Goal: Information Seeking & Learning: Learn about a topic

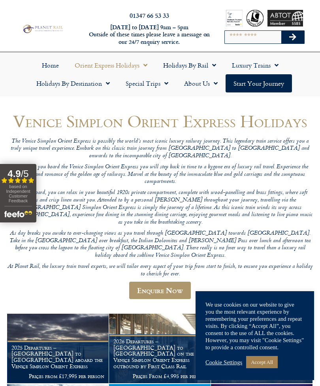
click at [265, 365] on link "Accept All" at bounding box center [262, 362] width 32 height 12
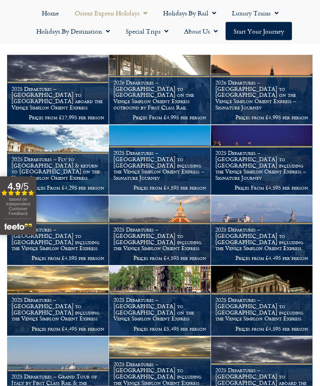
scroll to position [260, 0]
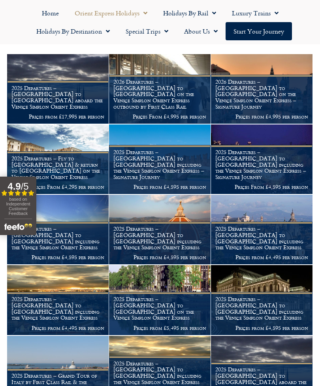
click at [156, 80] on h1 "2026 Departures – Venice to London on the Venice Simplon Orient Express outboun…" at bounding box center [160, 94] width 93 height 31
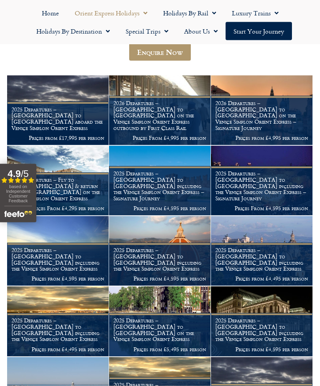
scroll to position [239, 0]
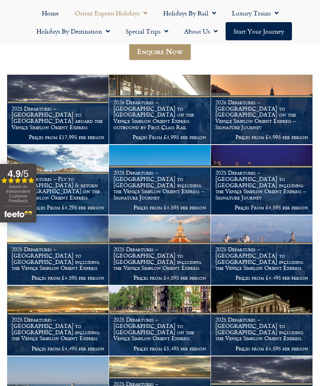
click at [261, 99] on h1 "2026 Departures – London to Venice on the Venice Simplon Orient Express – Signa…" at bounding box center [262, 114] width 93 height 31
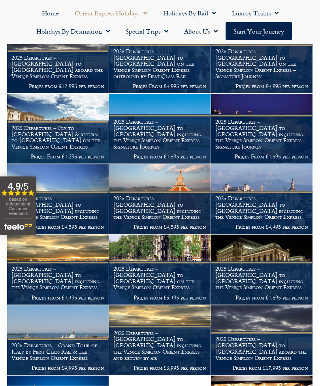
scroll to position [291, 0]
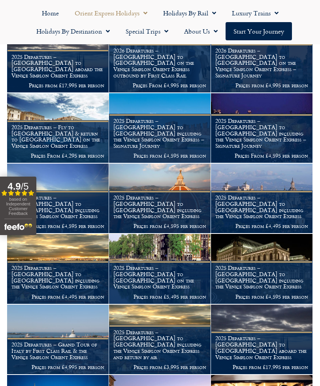
click at [165, 118] on h1 "2025 Departures – London to Verona including the Venice Simplon Orient Express …" at bounding box center [160, 133] width 93 height 31
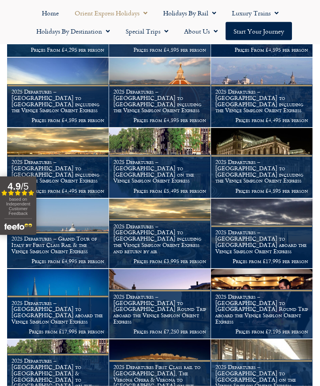
scroll to position [399, 0]
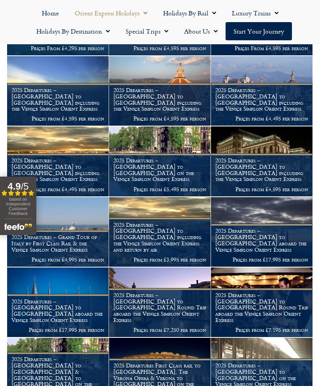
click at [62, 299] on h1 "2025 Departures – Paris to Istanbul aboard the Venice Simplon Orient Express" at bounding box center [57, 311] width 93 height 25
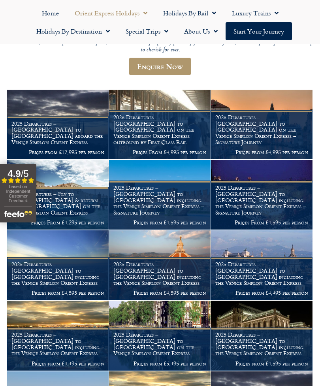
scroll to position [224, 0]
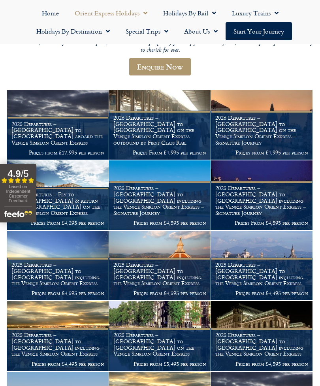
click at [153, 111] on figcaption "2026 Departures – Venice to London on the Venice Simplon Orient Express outboun…" at bounding box center [160, 135] width 102 height 49
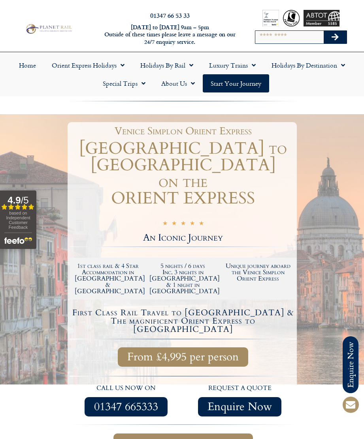
click at [103, 267] on h2 "1st class rail & 4 Star Accommodation in Venice & Montreux" at bounding box center [108, 279] width 67 height 32
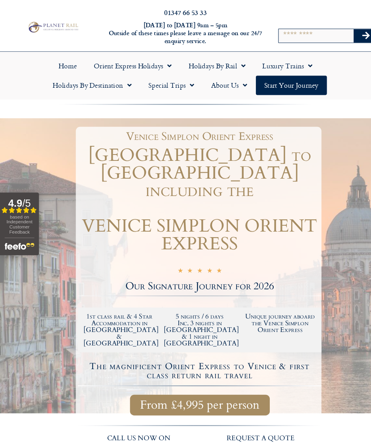
scroll to position [6, 0]
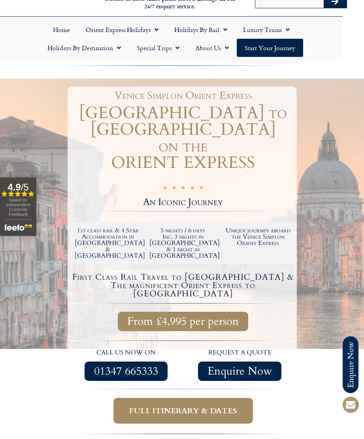
scroll to position [38, 0]
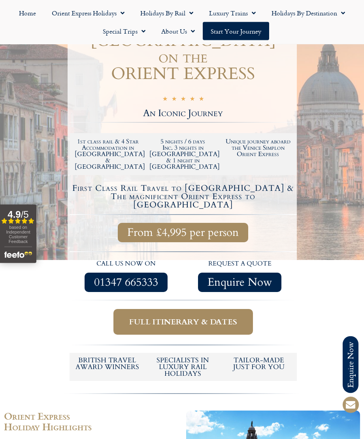
click at [183, 317] on span "Full itinerary & dates" at bounding box center [183, 322] width 108 height 10
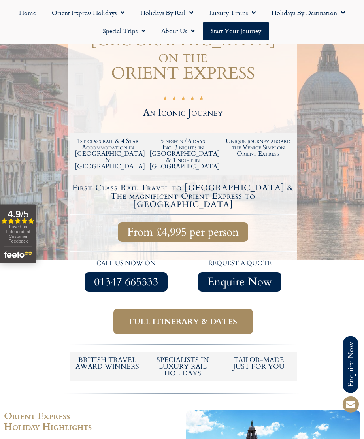
scroll to position [153, 0]
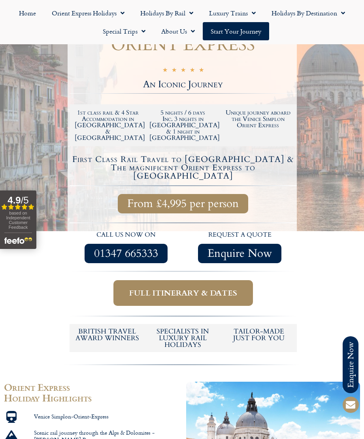
click at [200, 288] on span "Full itinerary & dates" at bounding box center [183, 293] width 108 height 10
click at [192, 288] on span "Full itinerary & dates" at bounding box center [183, 293] width 108 height 10
click at [206, 288] on span "Full itinerary & dates" at bounding box center [183, 293] width 108 height 10
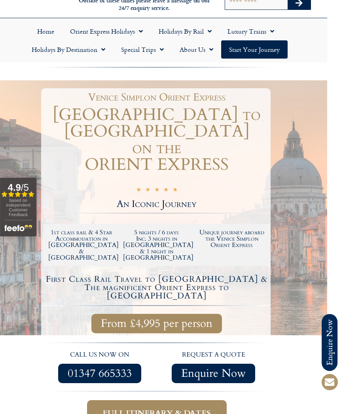
scroll to position [34, 16]
click at [85, 232] on h2 "1st class rail & 4 Star Accommodation in [GEOGRAPHIC_DATA] & [GEOGRAPHIC_DATA]" at bounding box center [81, 245] width 67 height 32
click at [93, 229] on h2 "1st class rail & 4 Star Accommodation in [GEOGRAPHIC_DATA] & [GEOGRAPHIC_DATA]" at bounding box center [81, 245] width 67 height 32
click at [95, 229] on h2 "1st class rail & 4 Star Accommodation in [GEOGRAPHIC_DATA] & [GEOGRAPHIC_DATA]" at bounding box center [81, 245] width 67 height 32
click at [239, 229] on h2 "Unique journey aboard the Venice Simplon Orient Express" at bounding box center [231, 238] width 67 height 19
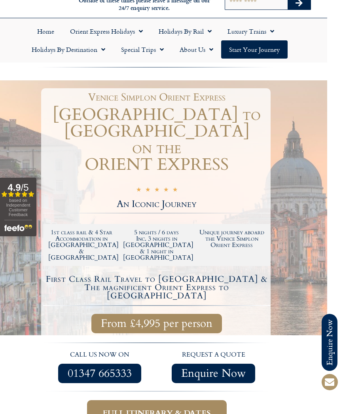
click at [242, 229] on h2 "Unique journey aboard the Venice Simplon Orient Express" at bounding box center [231, 238] width 67 height 19
click at [240, 229] on h2 "Unique journey aboard the Venice Simplon Orient Express" at bounding box center [231, 238] width 67 height 19
click at [242, 229] on h2 "Unique journey aboard the Venice Simplon Orient Express" at bounding box center [231, 238] width 67 height 19
click at [179, 408] on span "Full itinerary & dates" at bounding box center [157, 413] width 108 height 10
click at [185, 408] on span "Full itinerary & dates" at bounding box center [157, 413] width 108 height 10
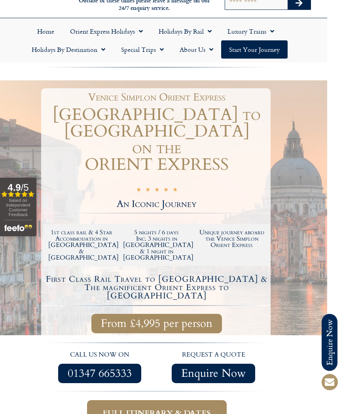
click at [168, 408] on span "Full itinerary & dates" at bounding box center [157, 413] width 108 height 10
click at [163, 408] on span "Full itinerary & dates" at bounding box center [157, 413] width 108 height 10
click at [165, 408] on span "Full itinerary & dates" at bounding box center [157, 413] width 108 height 10
click at [163, 408] on span "Full itinerary & dates" at bounding box center [157, 413] width 108 height 10
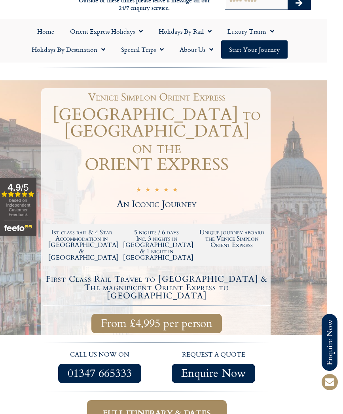
click at [171, 408] on span "Full itinerary & dates" at bounding box center [157, 413] width 108 height 10
click at [161, 408] on span "Full itinerary & dates" at bounding box center [157, 413] width 108 height 10
click at [164, 408] on span "Full itinerary & dates" at bounding box center [157, 413] width 108 height 10
click at [159, 408] on span "Full itinerary & dates" at bounding box center [157, 413] width 108 height 10
click at [157, 408] on span "Full itinerary & dates" at bounding box center [157, 413] width 108 height 10
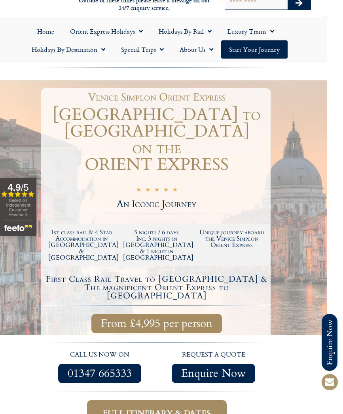
click at [104, 28] on link "Orient Express Holidays" at bounding box center [106, 31] width 89 height 18
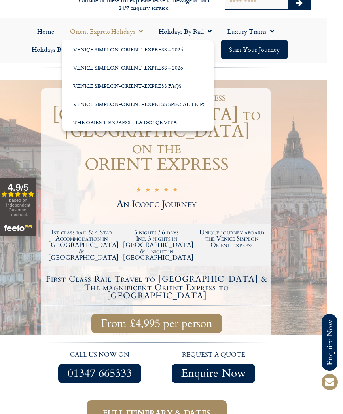
click at [167, 318] on span "From £4,995 per person" at bounding box center [157, 323] width 112 height 10
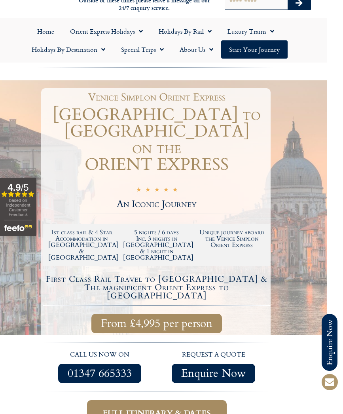
click at [165, 408] on span "Full itinerary & dates" at bounding box center [157, 413] width 108 height 10
click at [136, 350] on p "call us now on" at bounding box center [100, 355] width 106 height 10
click at [137, 342] on img at bounding box center [156, 342] width 227 height 1
click at [125, 318] on span "From £4,995 per person" at bounding box center [157, 323] width 112 height 10
click at [96, 230] on h2 "1st class rail & 4 Star Accommodation in [GEOGRAPHIC_DATA] & [GEOGRAPHIC_DATA]" at bounding box center [81, 245] width 67 height 32
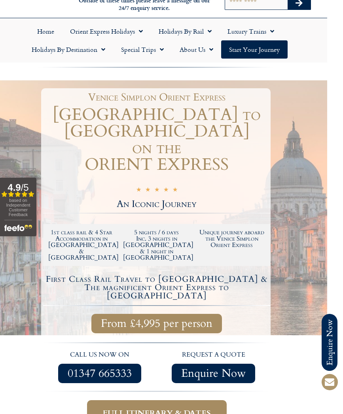
click at [170, 408] on span "Full itinerary & dates" at bounding box center [157, 413] width 108 height 10
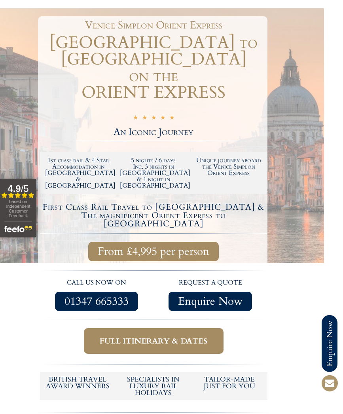
scroll to position [0, 19]
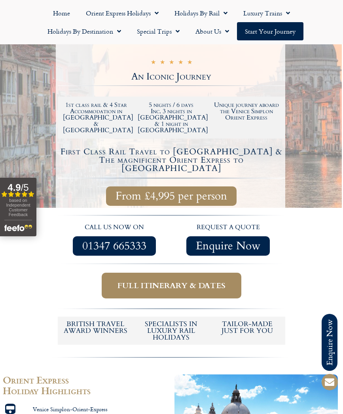
scroll to position [161, 1]
